Goal: Information Seeking & Learning: Learn about a topic

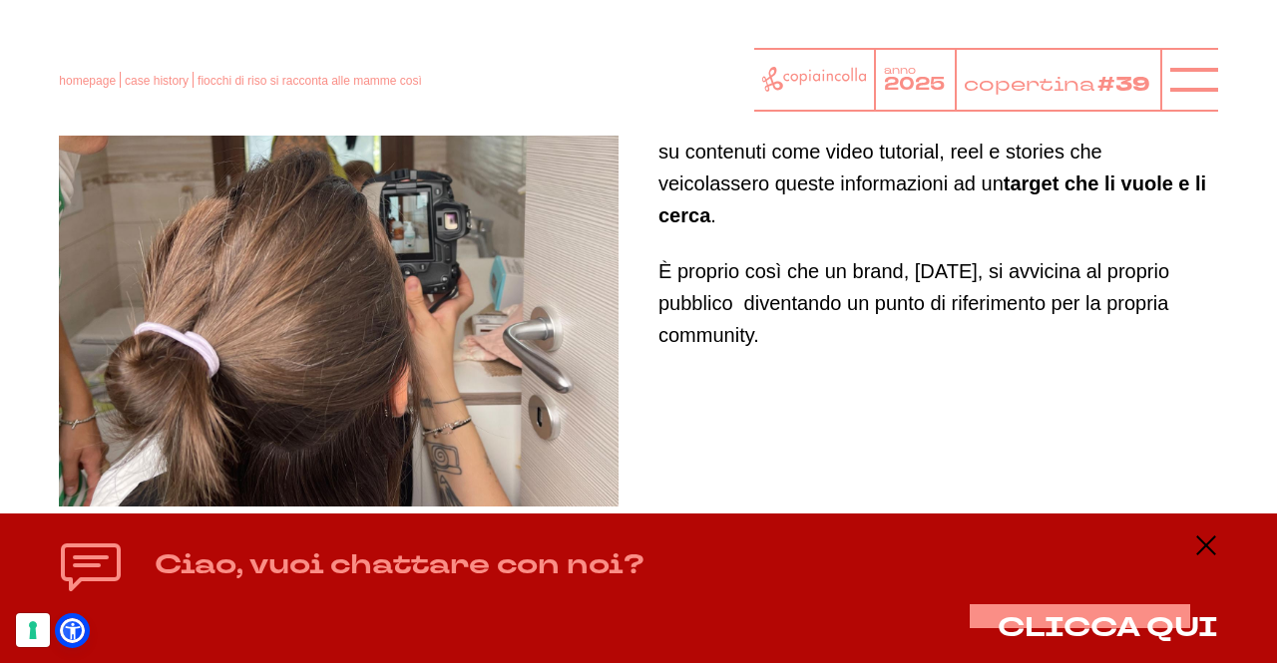
scroll to position [9153, 0]
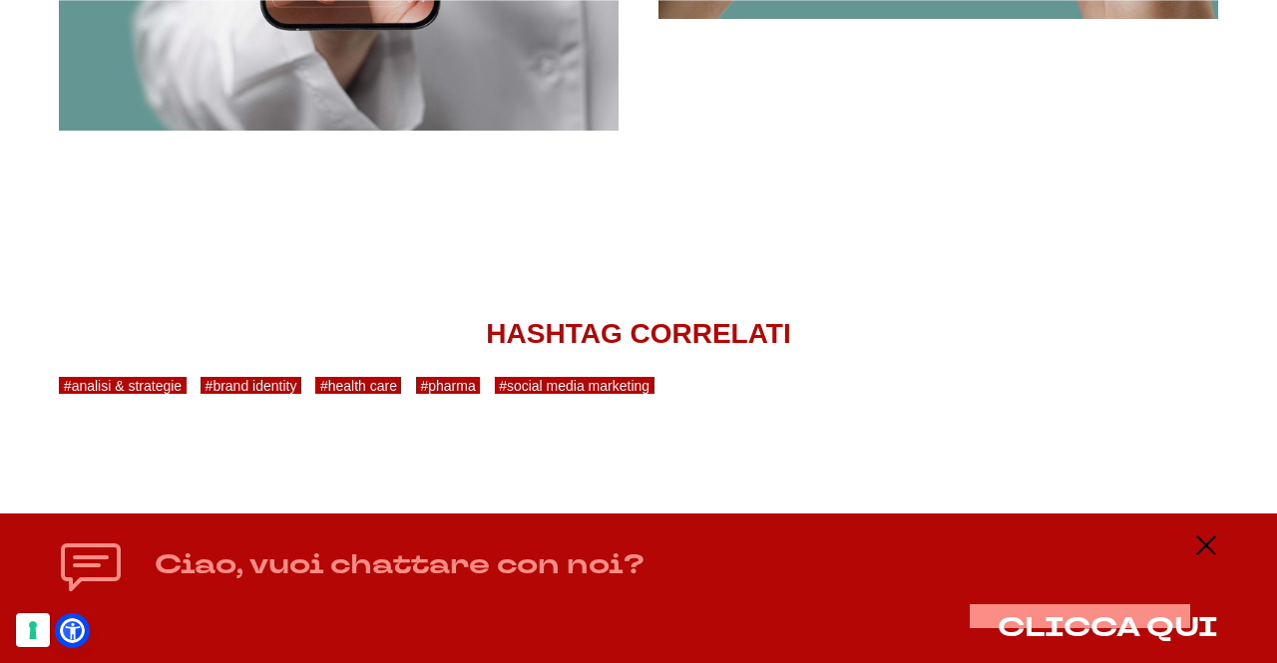
scroll to position [6134, 0]
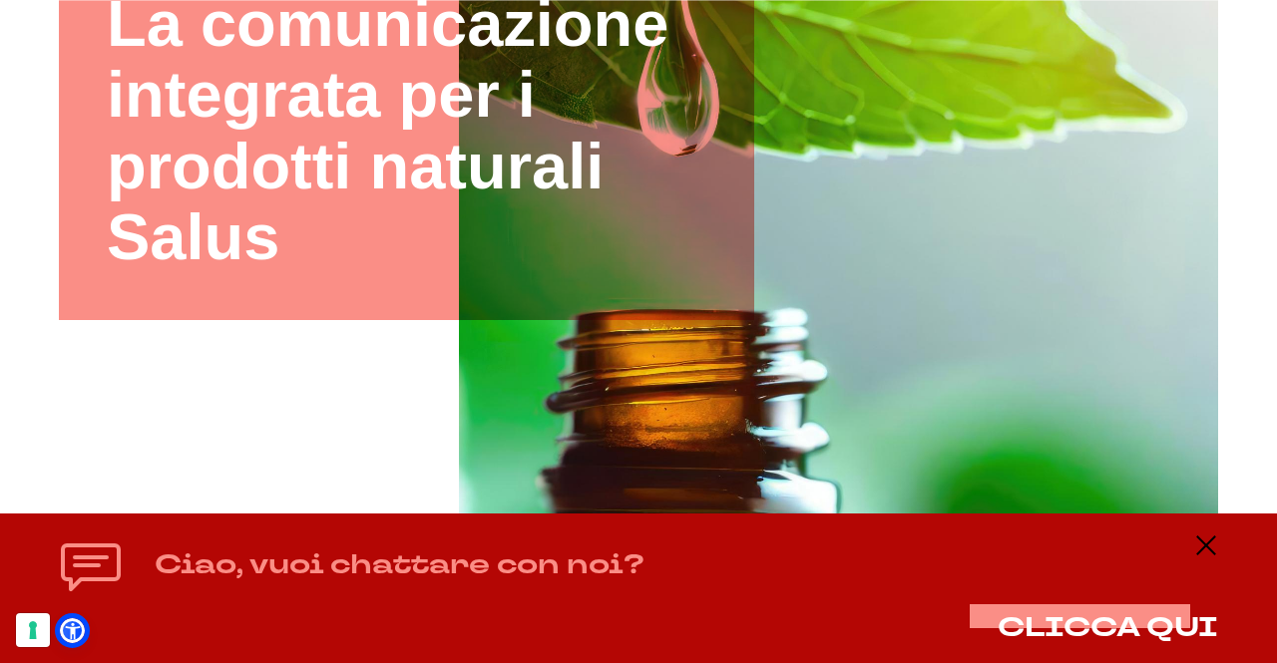
scroll to position [429, 0]
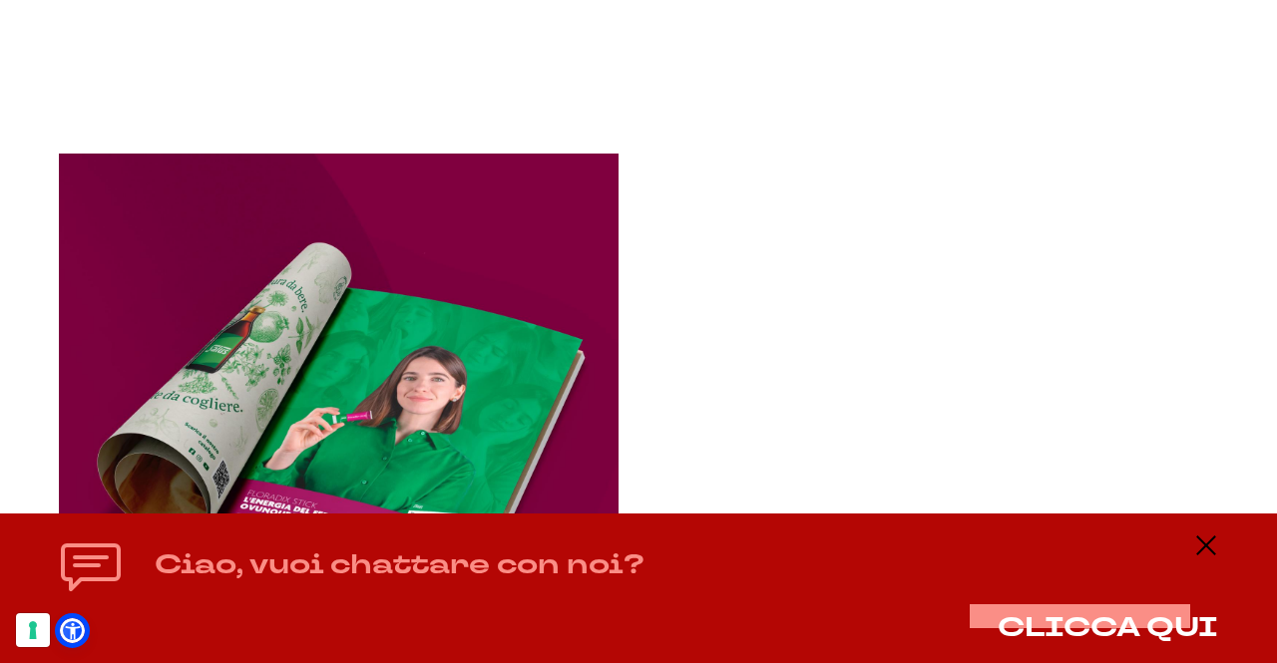
scroll to position [1951, 0]
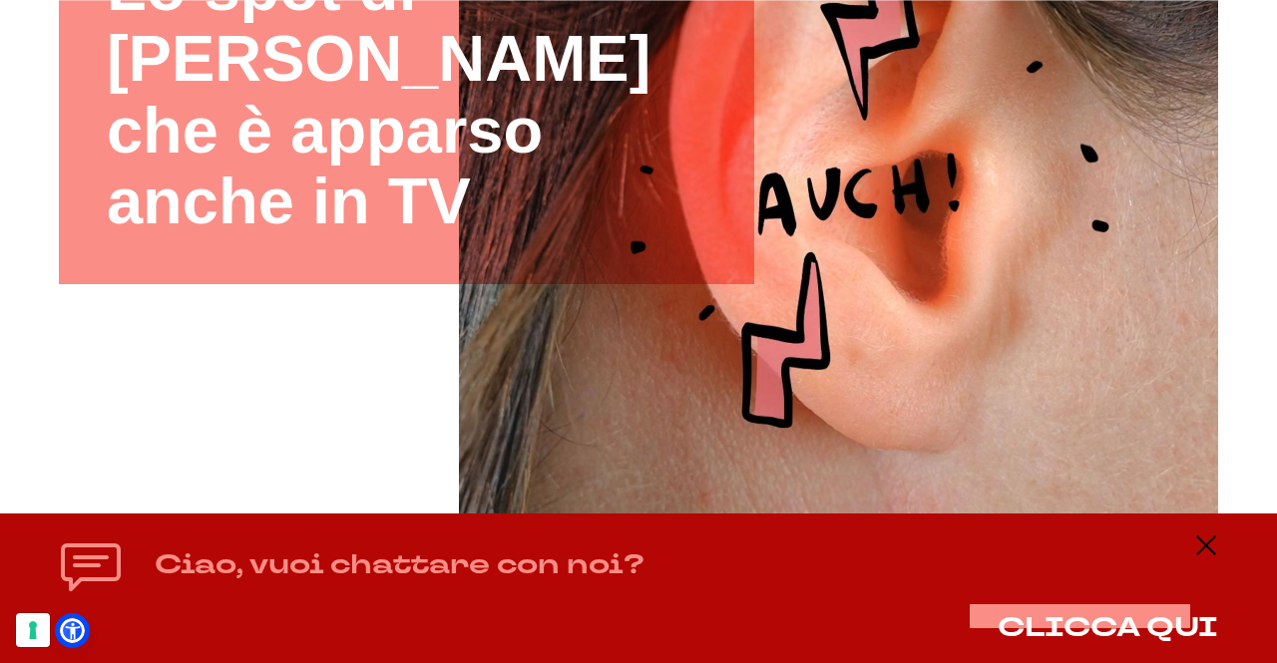
scroll to position [464, 0]
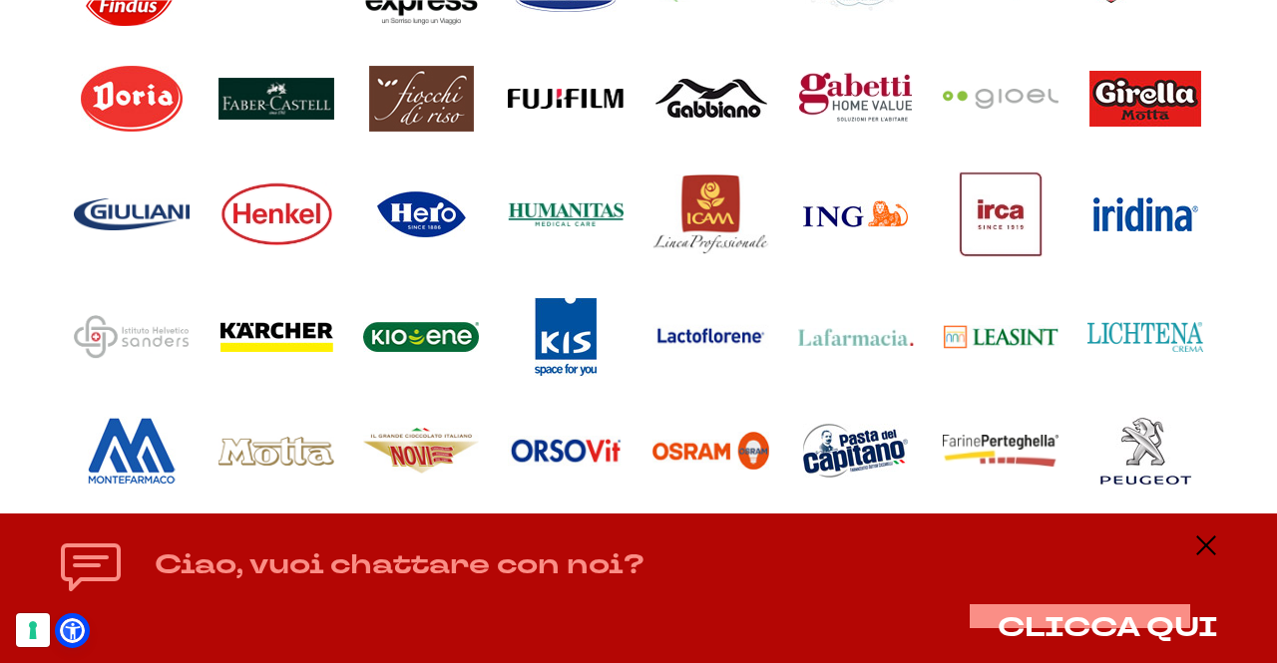
scroll to position [1757, 0]
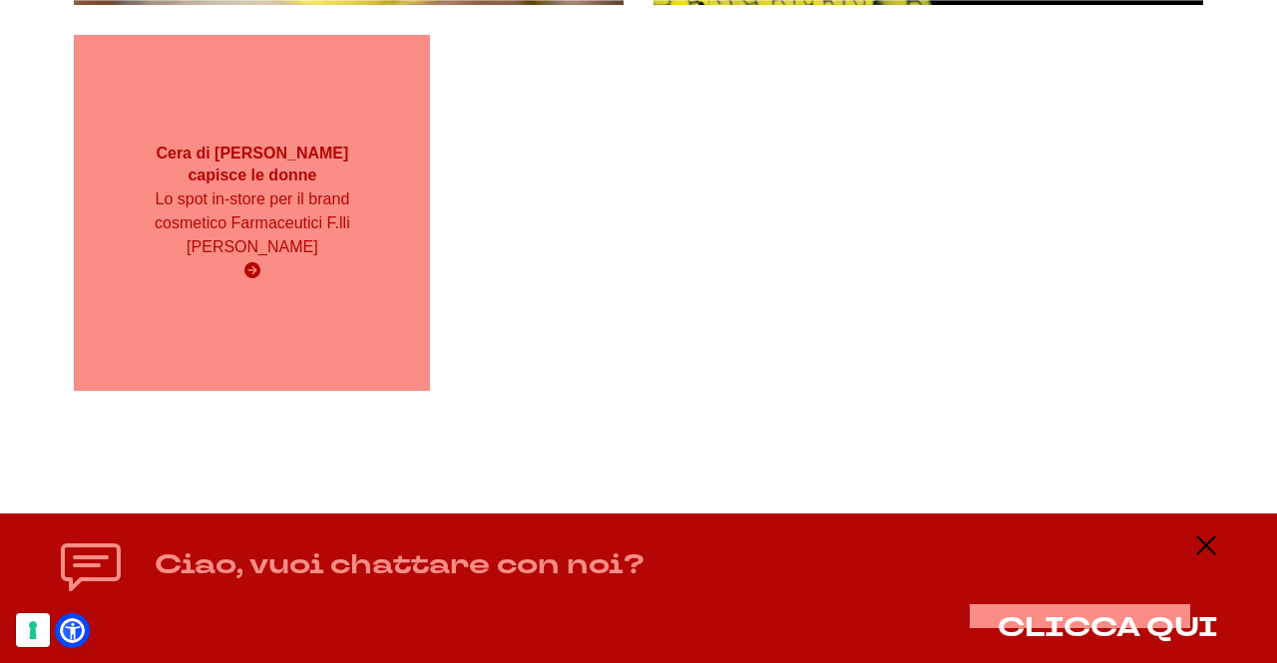
scroll to position [1364, 0]
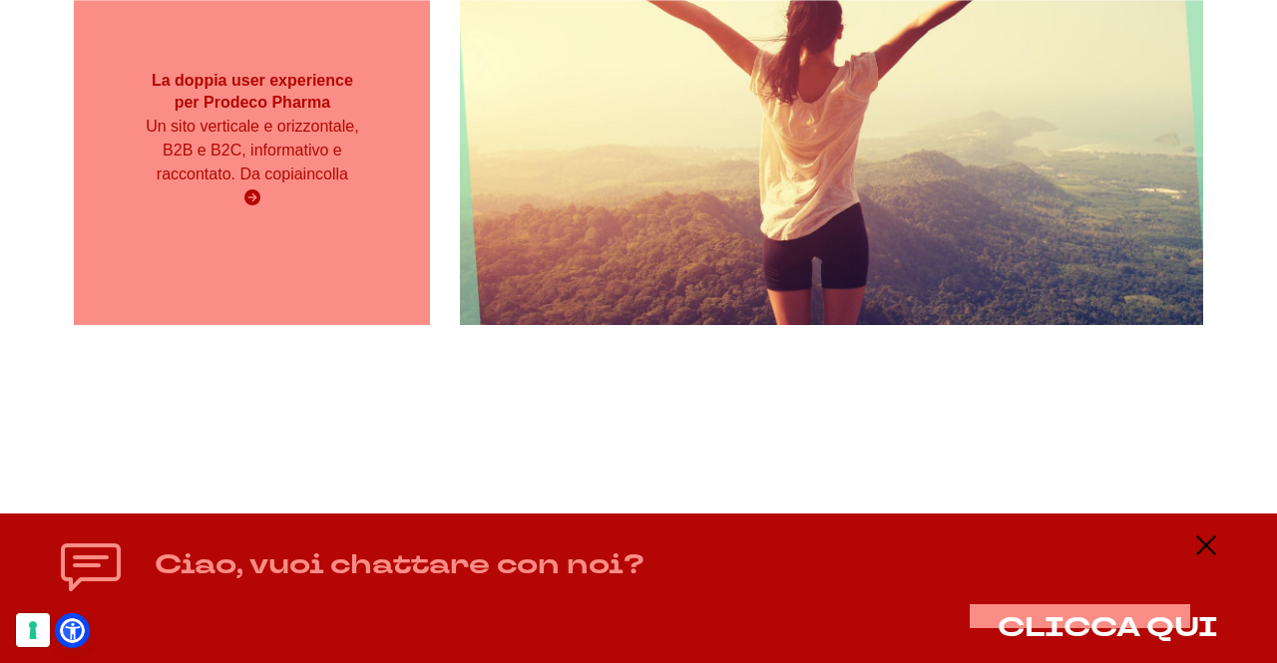
scroll to position [3405, 0]
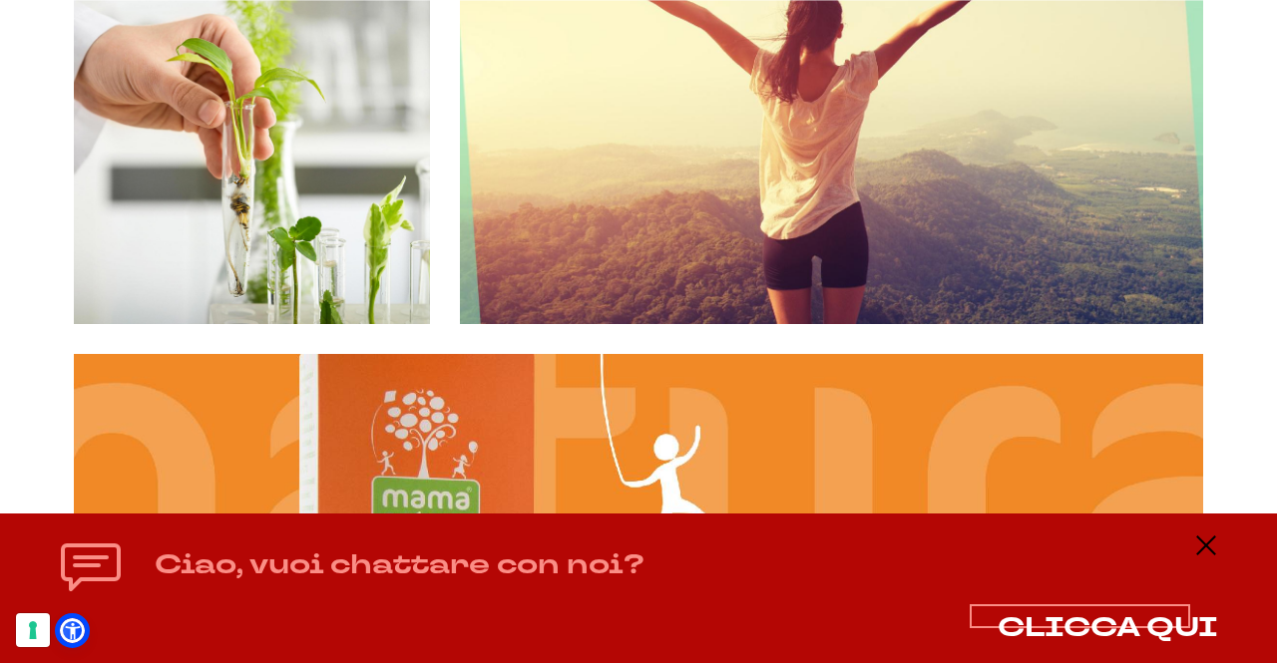
click at [1127, 616] on span "CLICCA QUI" at bounding box center [1108, 628] width 220 height 37
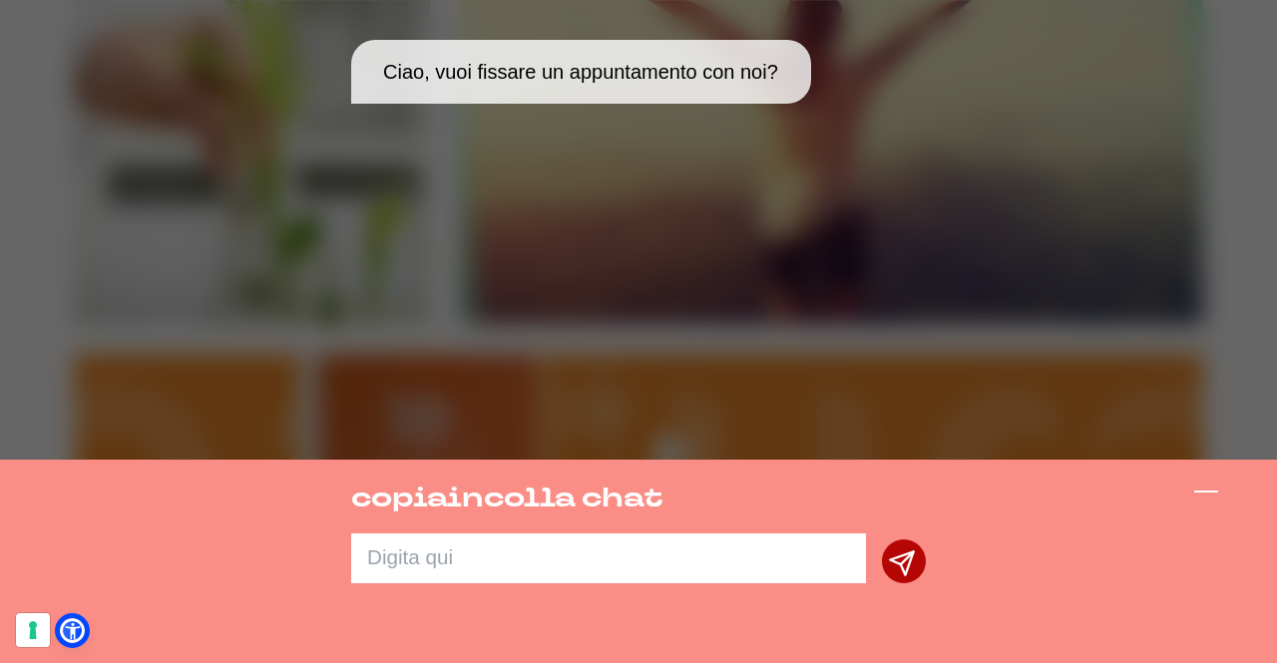
click at [1202, 499] on icon at bounding box center [1206, 492] width 24 height 24
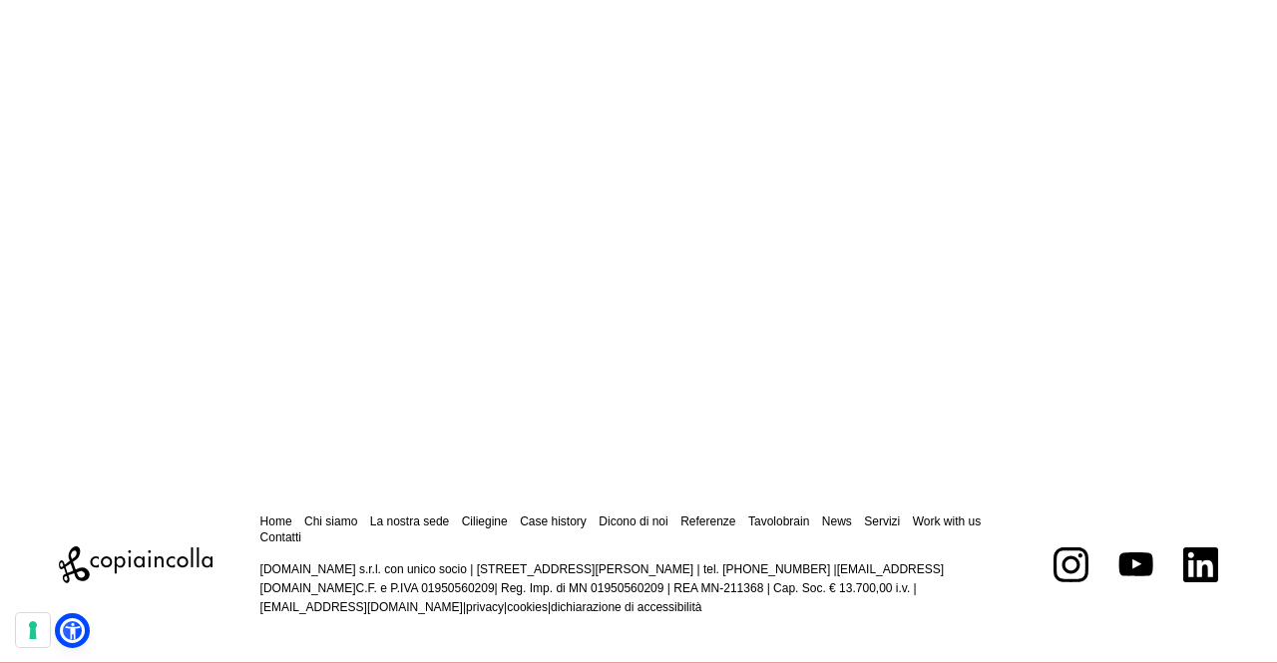
scroll to position [5301, 0]
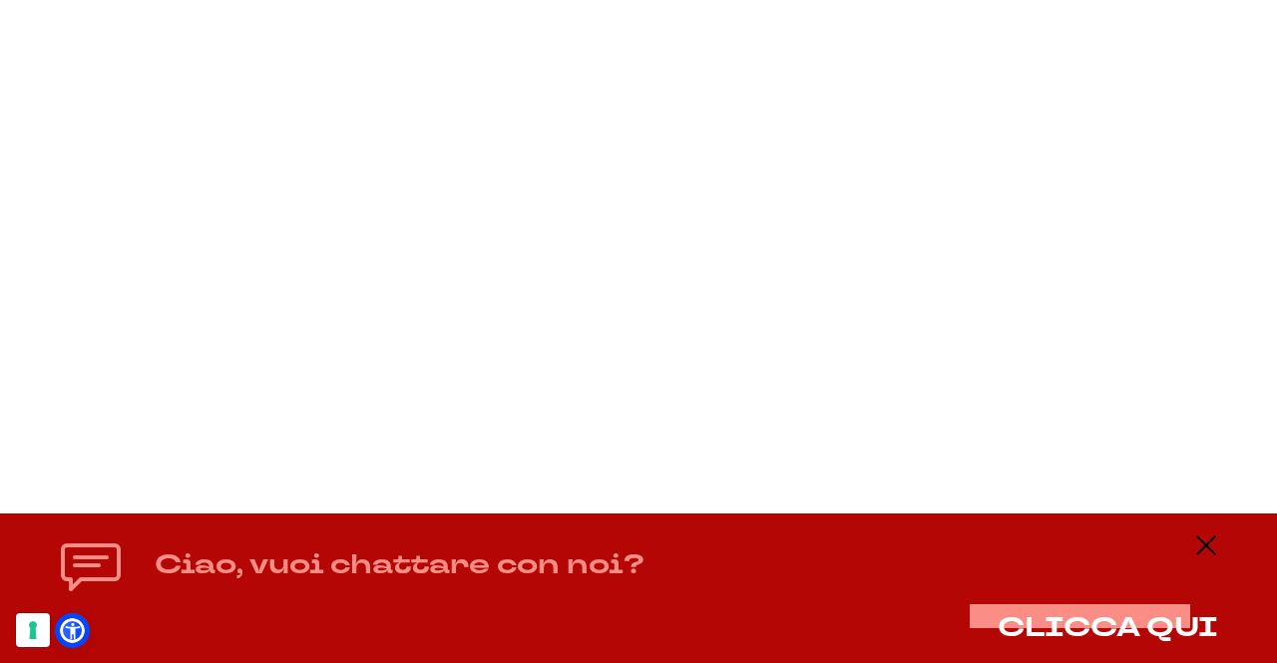
scroll to position [4352, 0]
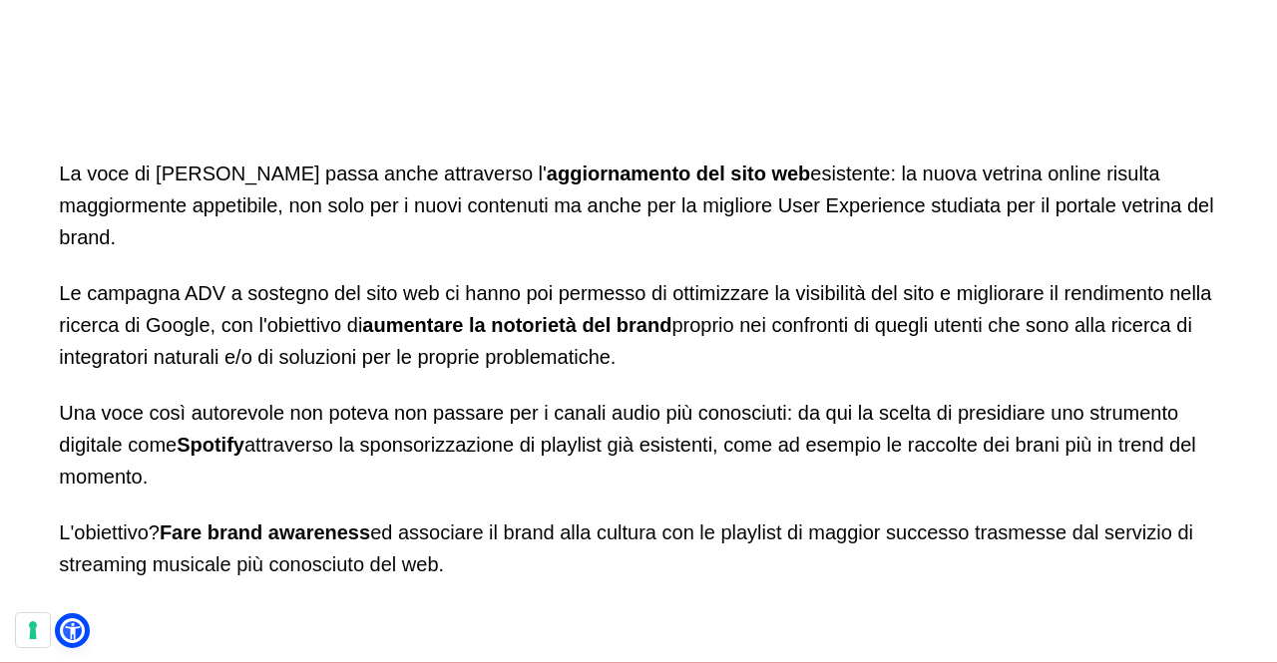
scroll to position [6685, 0]
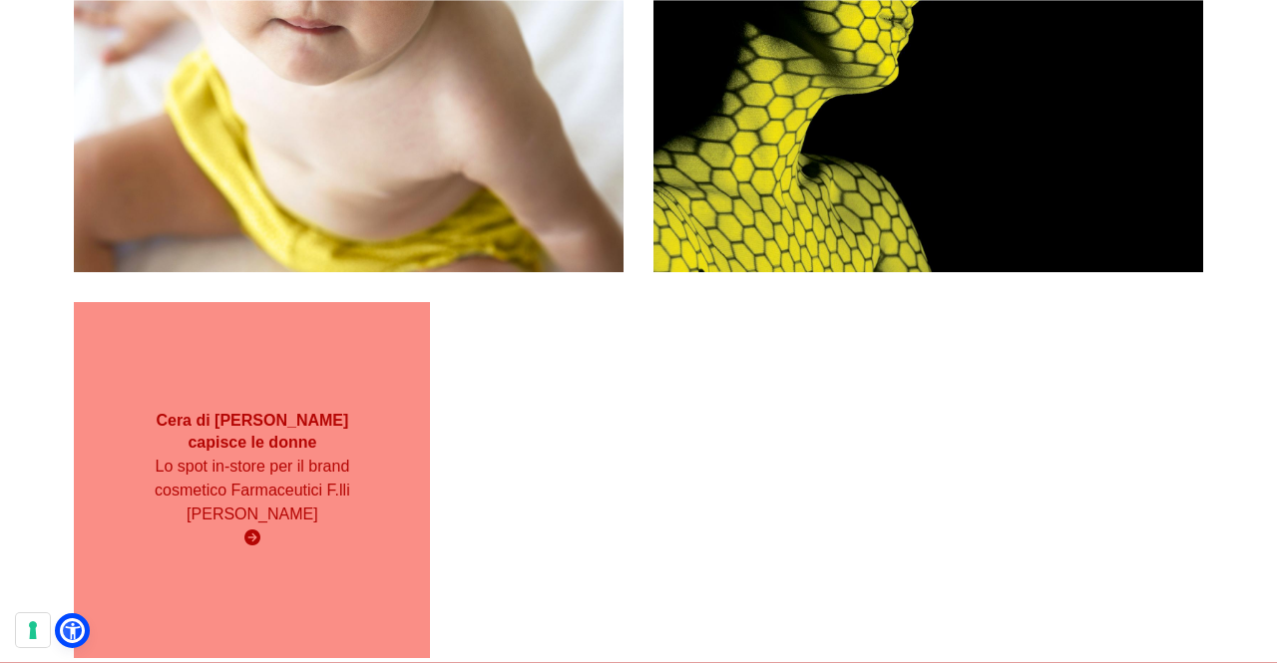
scroll to position [1097, 0]
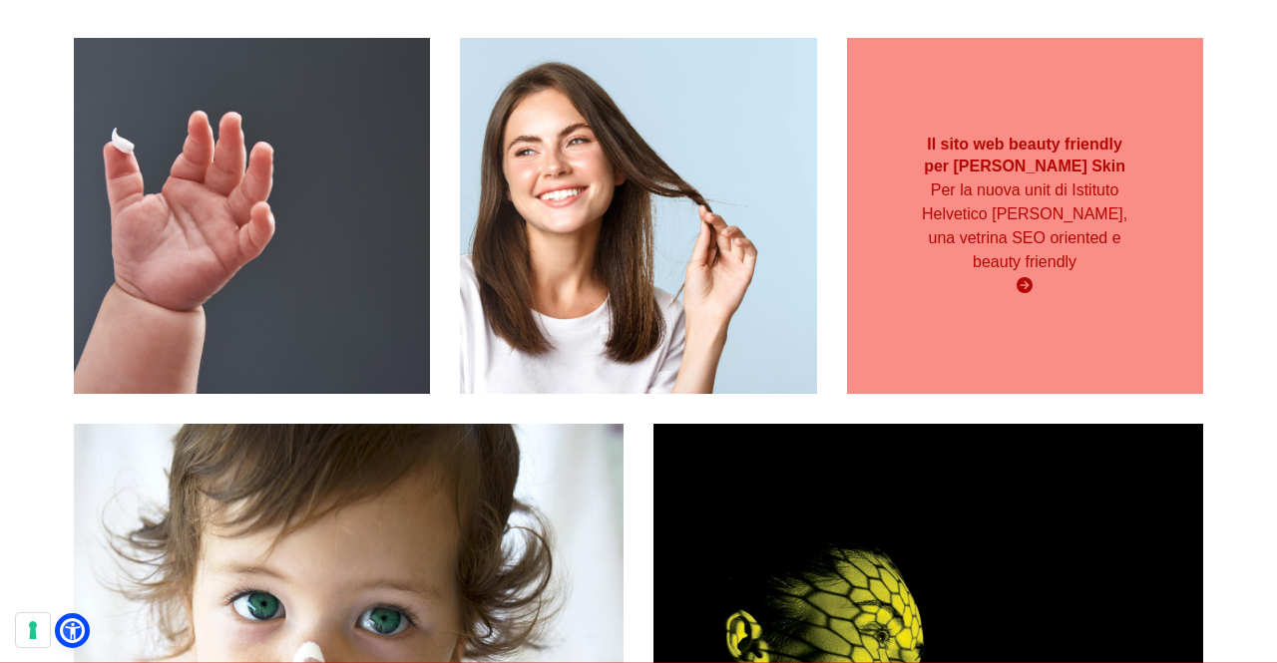
click at [1032, 252] on p "Per la nuova unit di Istituto Helvetico [PERSON_NAME], una vetrina SEO oriented…" at bounding box center [1025, 227] width 214 height 96
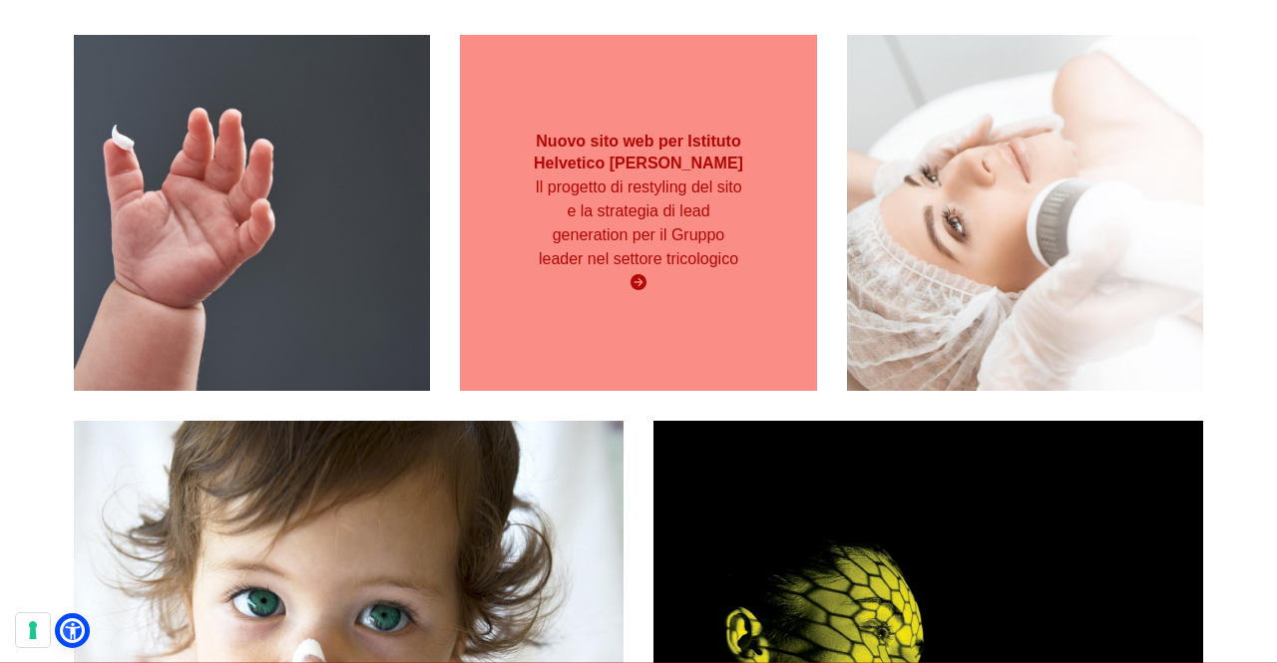
click at [625, 176] on p "Il progetto di restyling del sito e la strategia di lead generation per il Grup…" at bounding box center [639, 224] width 214 height 96
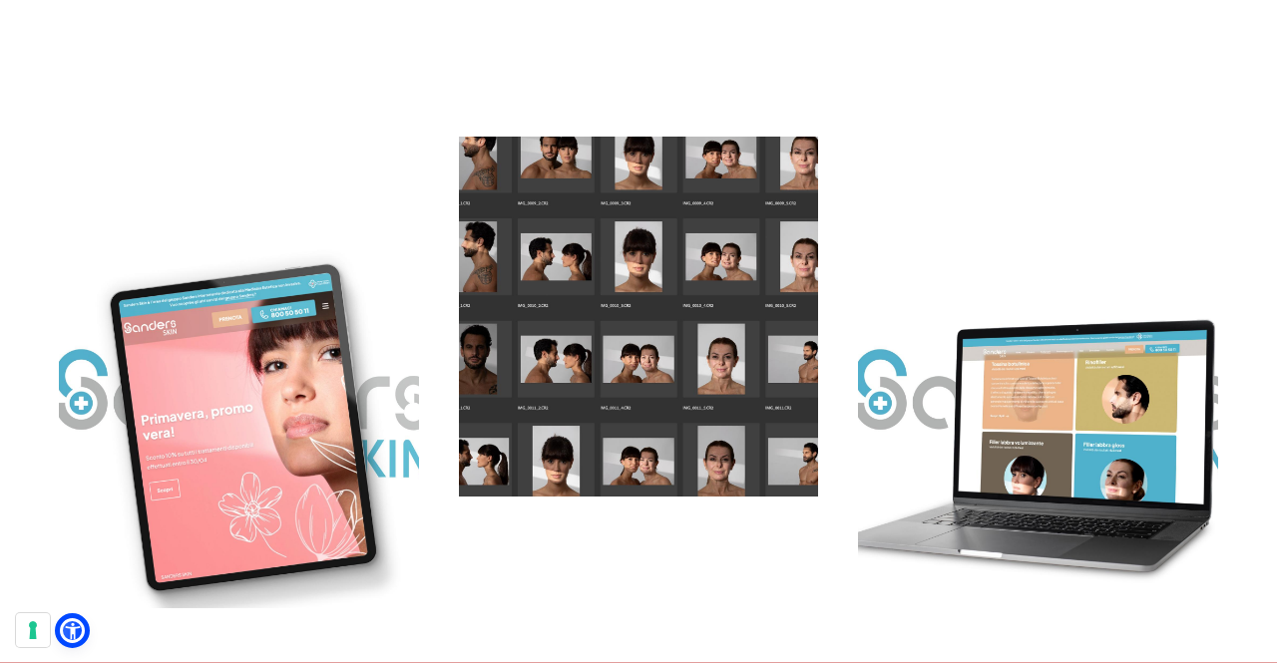
scroll to position [1497, 0]
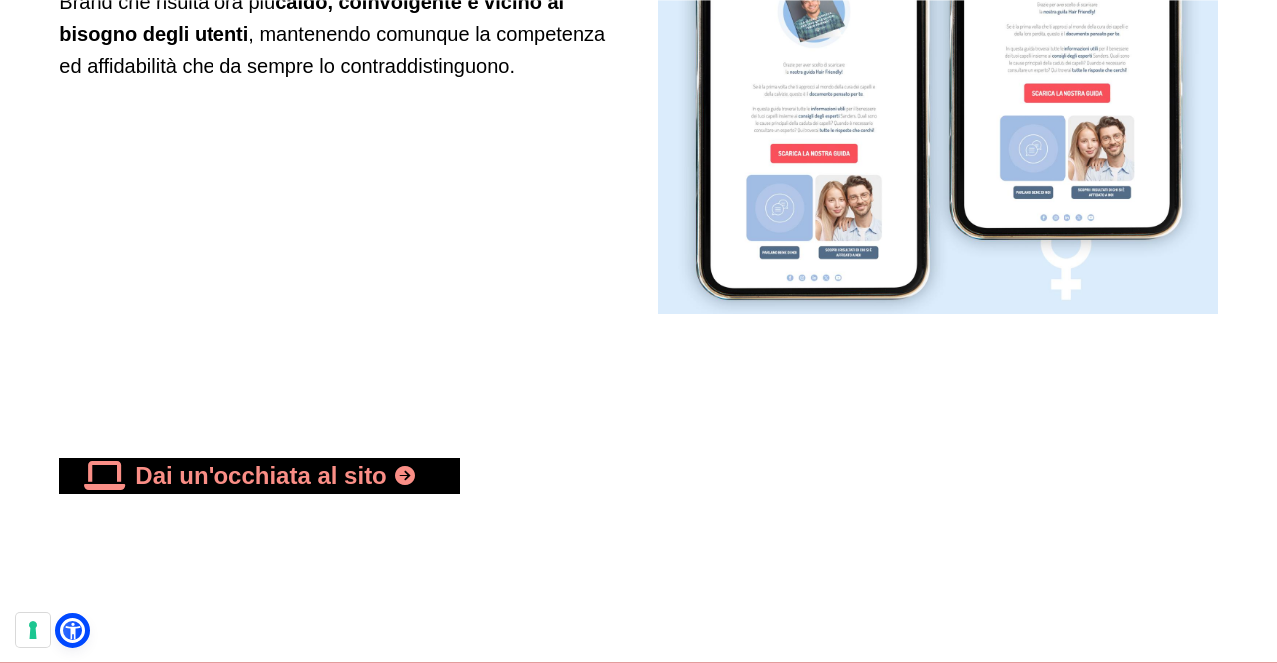
scroll to position [5485, 0]
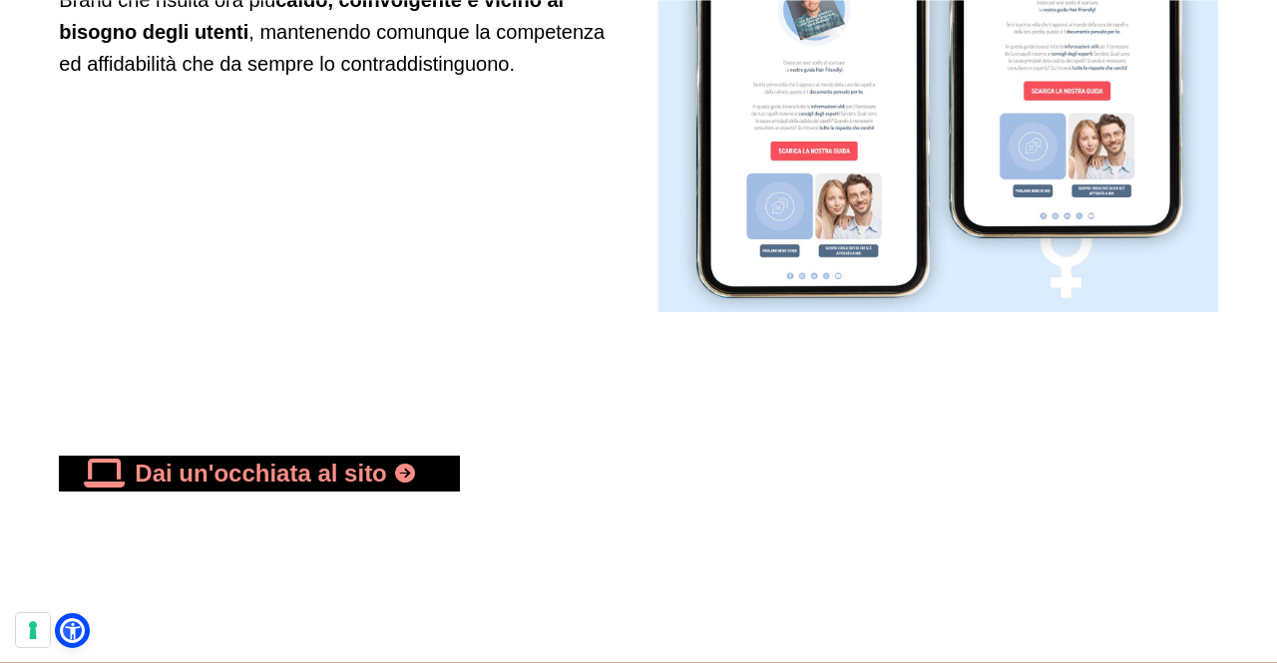
click at [361, 484] on link "Dai un'occhiata al sito" at bounding box center [259, 474] width 400 height 36
